Goal: Find specific page/section: Find specific page/section

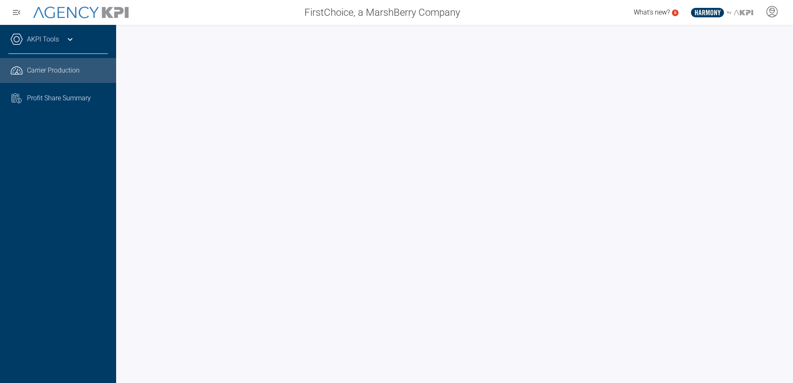
click at [122, 246] on div at bounding box center [454, 204] width 677 height 358
click at [123, 345] on div at bounding box center [454, 204] width 677 height 358
click at [124, 176] on div at bounding box center [454, 204] width 677 height 358
click at [117, 269] on div at bounding box center [454, 204] width 677 height 358
